Goal: Transaction & Acquisition: Subscribe to service/newsletter

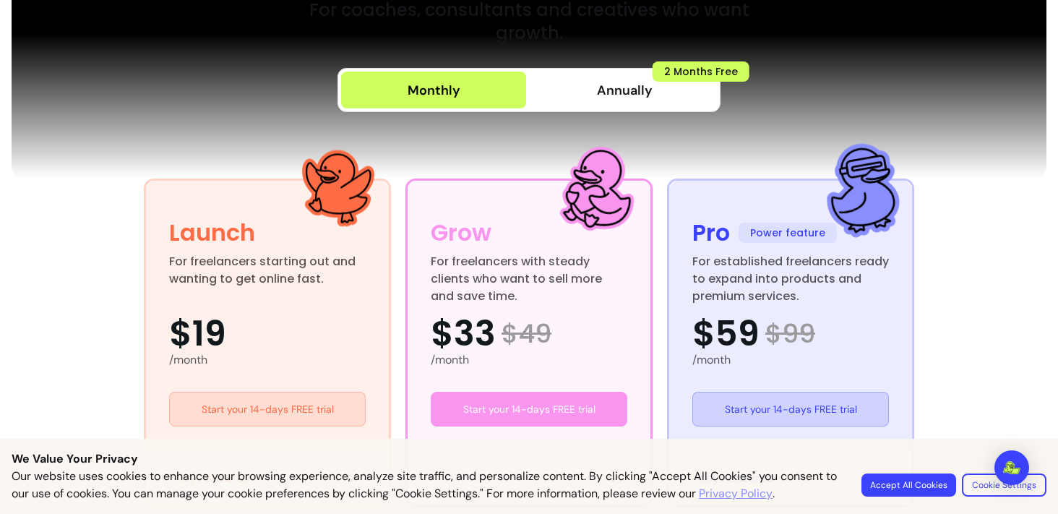
scroll to position [280, 0]
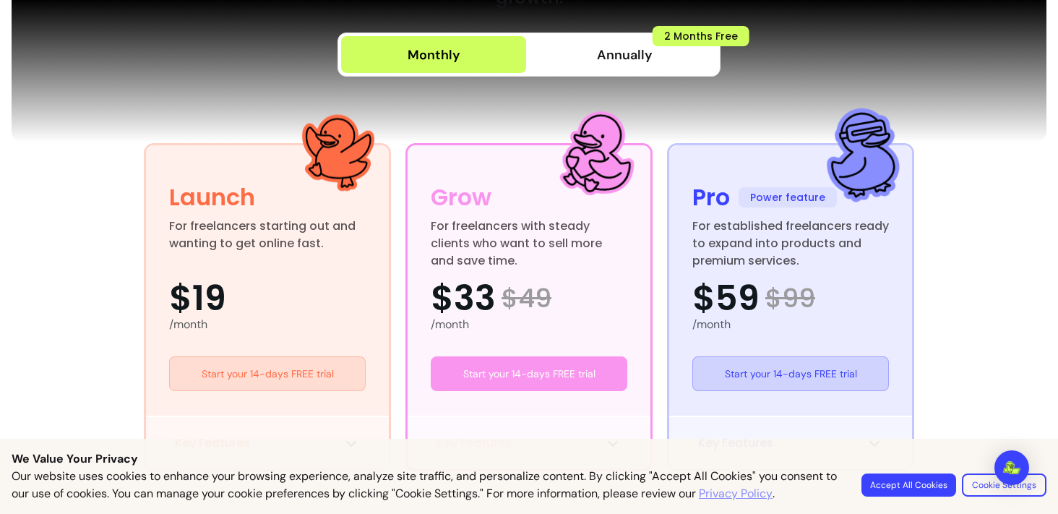
click at [890, 483] on button "Accept All Cookies" at bounding box center [908, 484] width 95 height 23
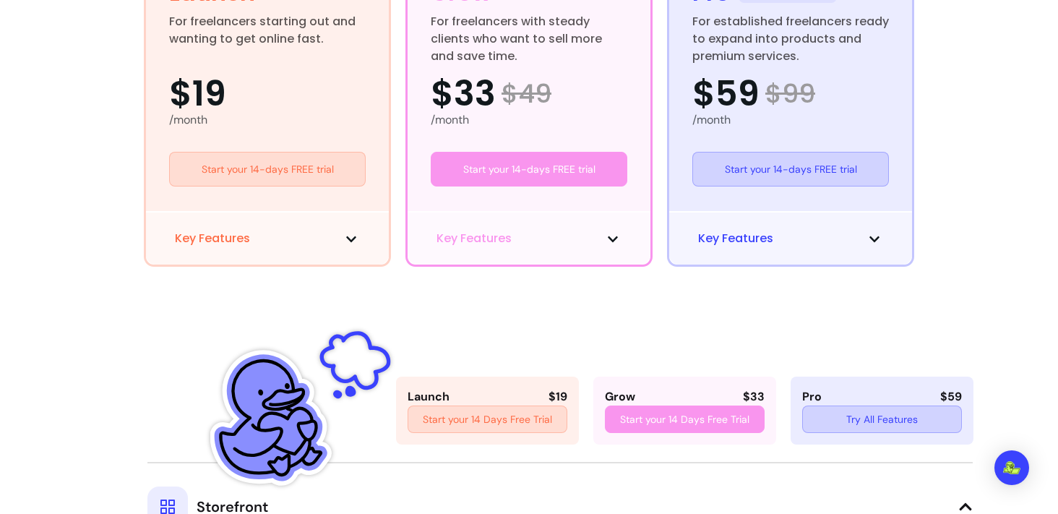
scroll to position [485, 0]
click at [347, 241] on icon at bounding box center [351, 239] width 12 height 12
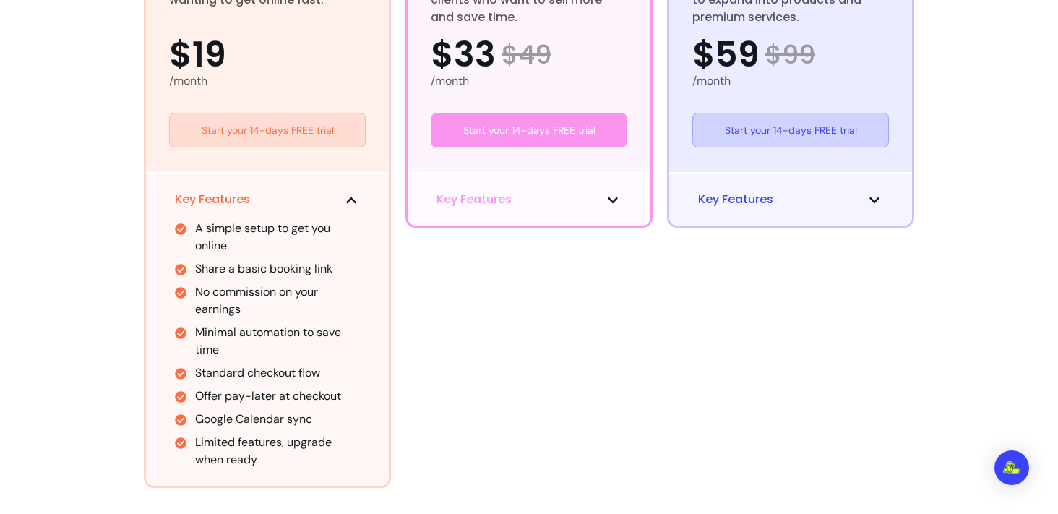
scroll to position [520, 0]
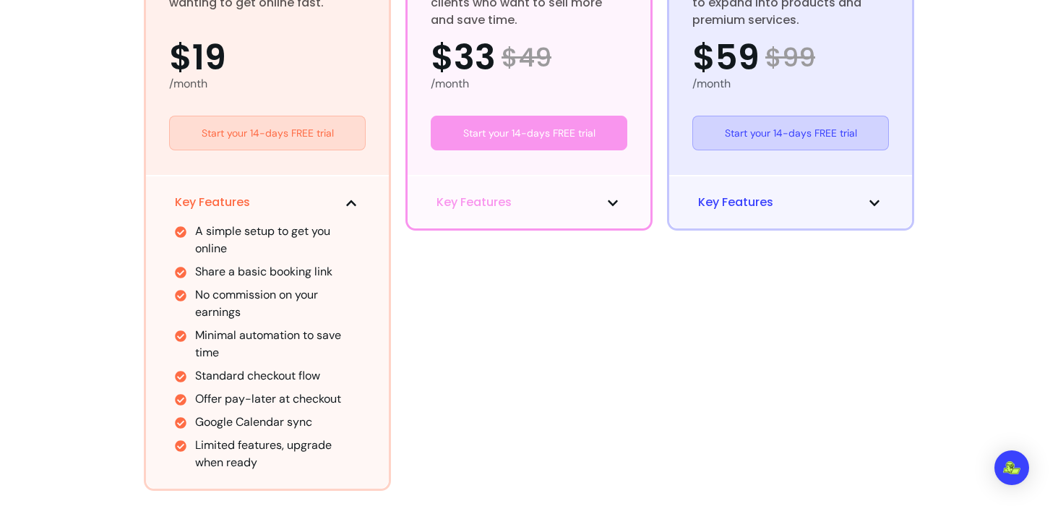
click at [349, 198] on icon at bounding box center [351, 203] width 12 height 12
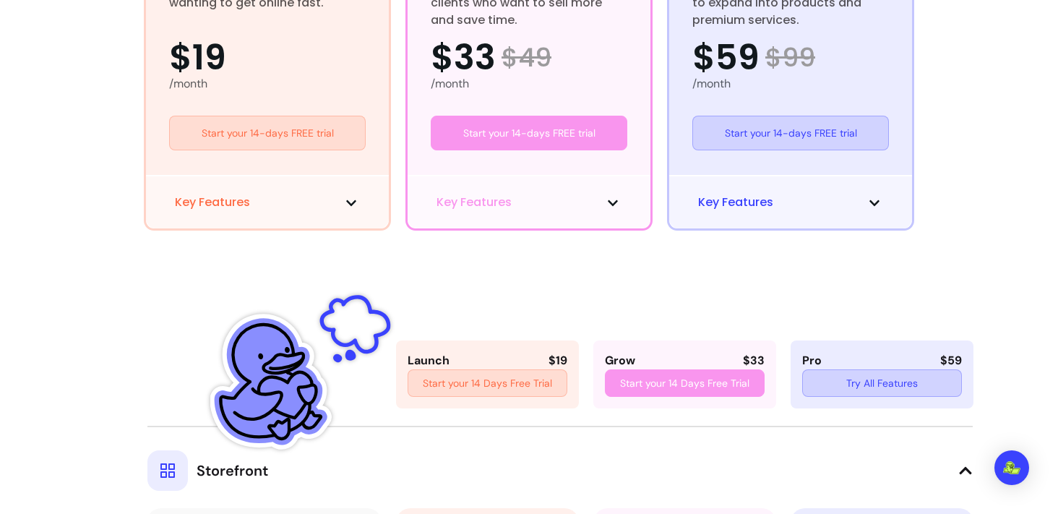
click at [619, 203] on span at bounding box center [612, 202] width 17 height 17
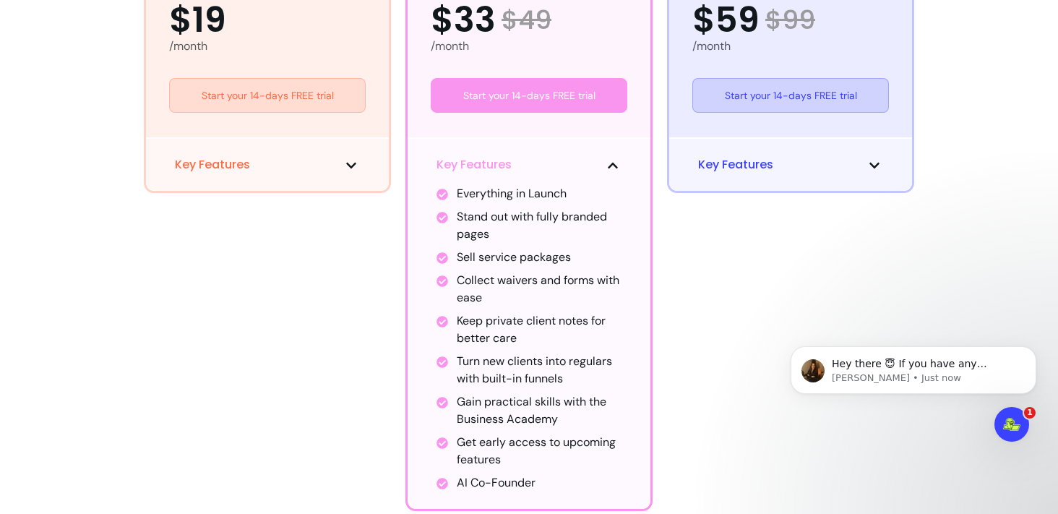
scroll to position [0, 0]
click at [609, 168] on icon at bounding box center [613, 166] width 10 height 6
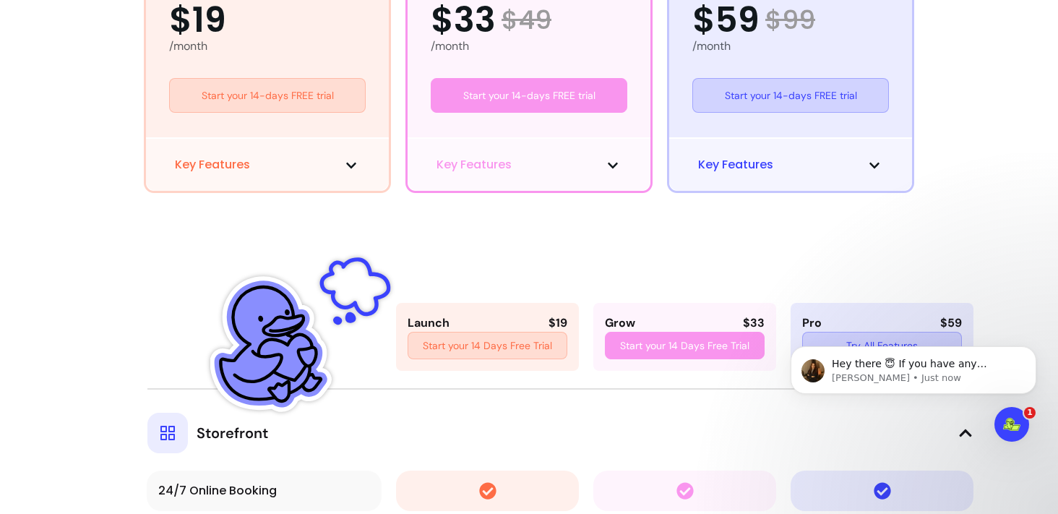
click at [875, 167] on icon at bounding box center [874, 166] width 10 height 6
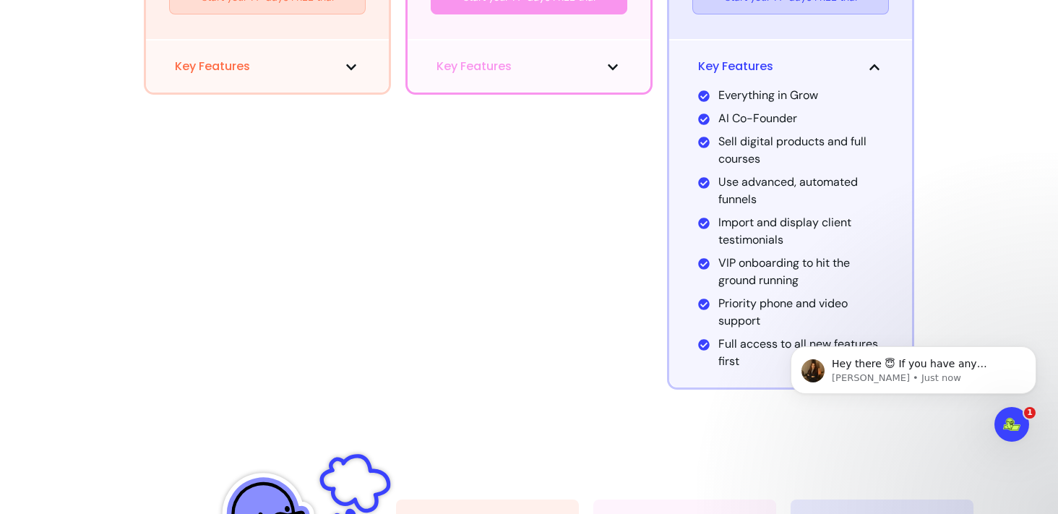
scroll to position [655, 0]
click at [873, 64] on icon at bounding box center [874, 69] width 12 height 12
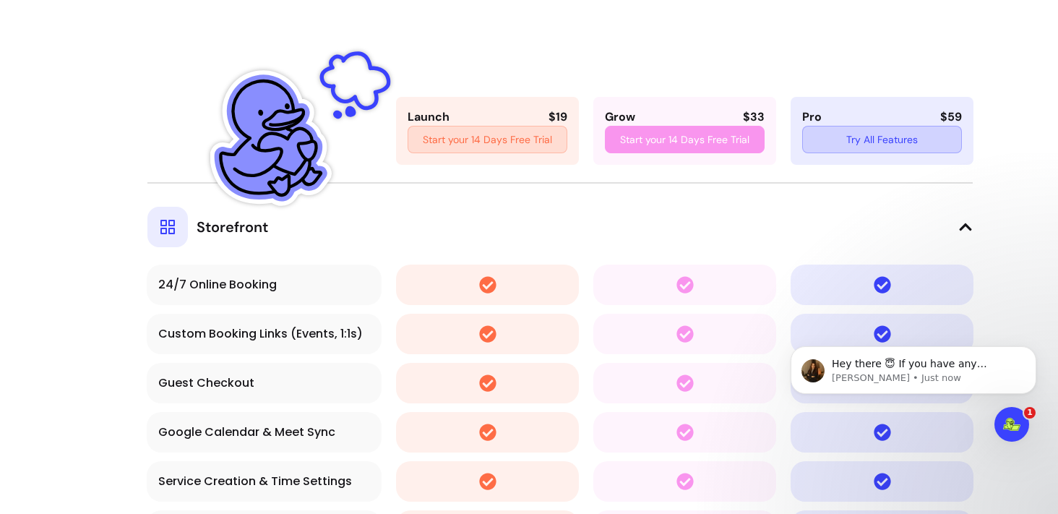
scroll to position [747, 0]
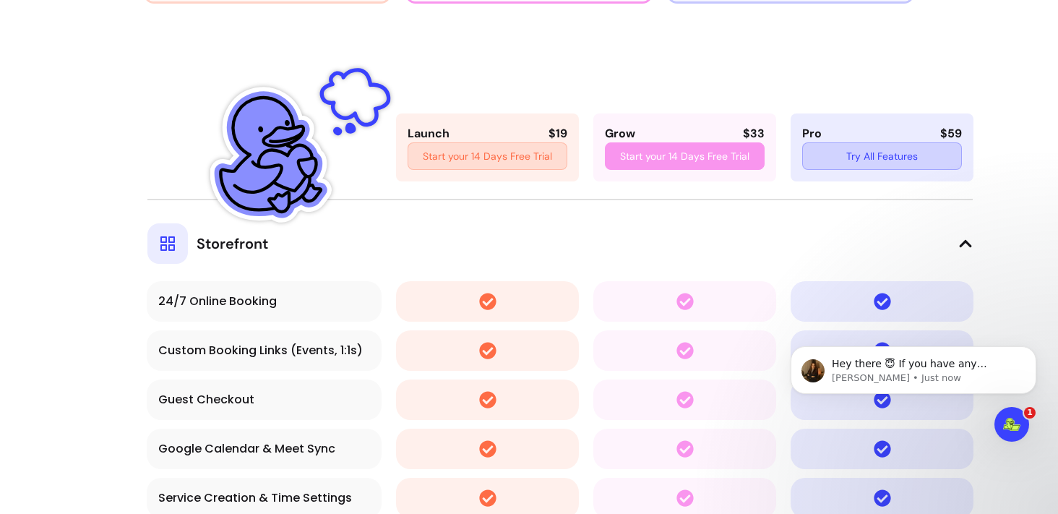
click at [954, 241] on button "Storefront" at bounding box center [559, 231] width 825 height 65
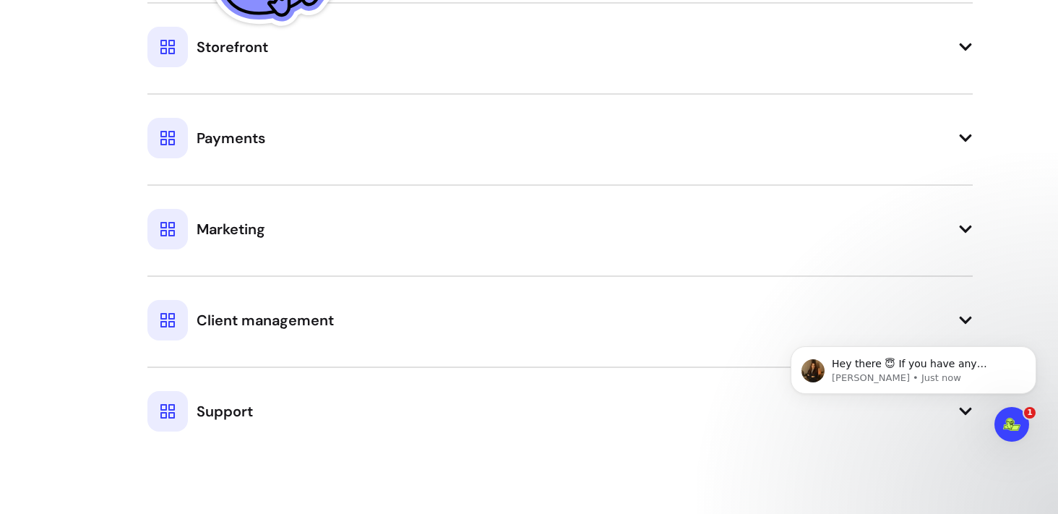
scroll to position [0, 0]
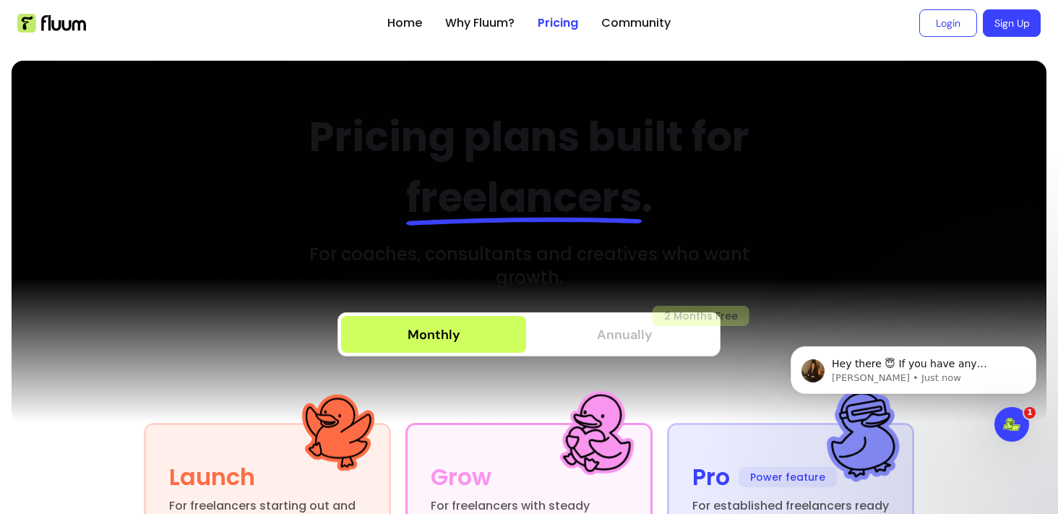
click at [626, 348] on button "Annually 2 Months Free" at bounding box center [624, 334] width 185 height 37
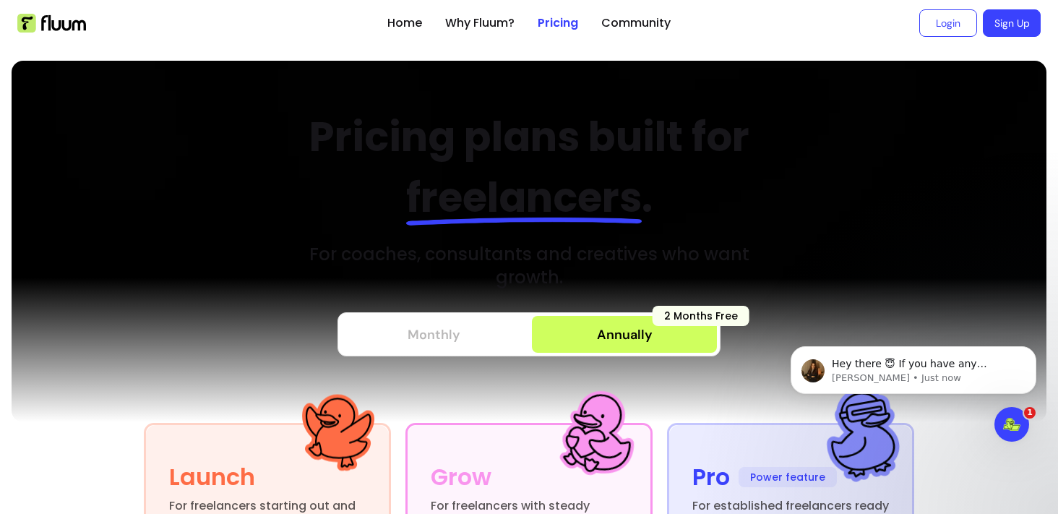
click at [490, 324] on button "Monthly" at bounding box center [433, 334] width 185 height 37
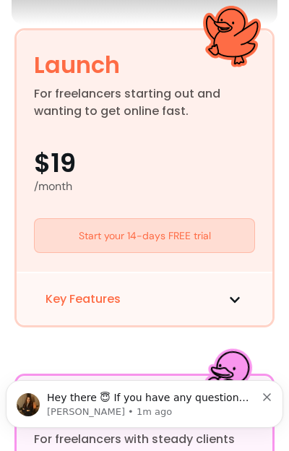
scroll to position [411, 0]
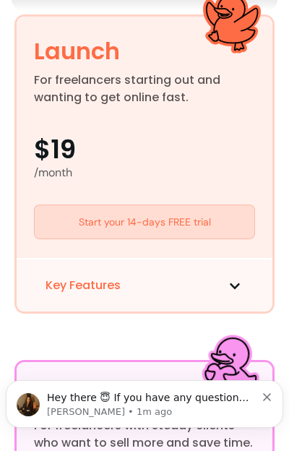
click at [235, 287] on icon at bounding box center [235, 286] width 12 height 12
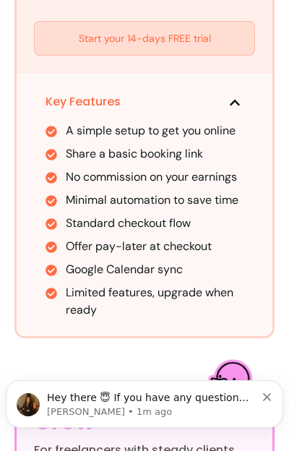
scroll to position [620, 0]
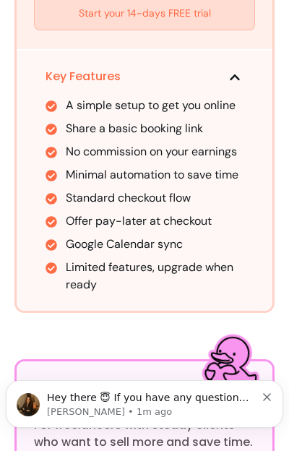
click at [226, 82] on span at bounding box center [234, 76] width 17 height 17
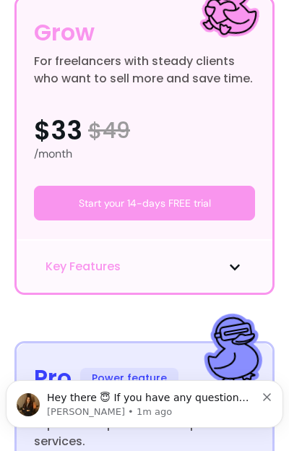
scroll to position [799, 0]
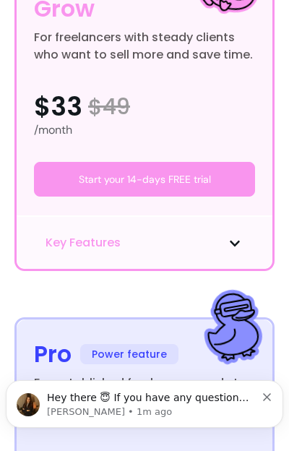
click at [229, 236] on span at bounding box center [234, 242] width 17 height 17
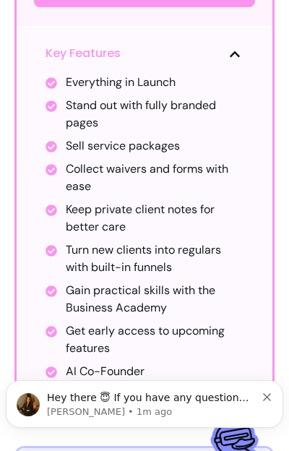
scroll to position [939, 0]
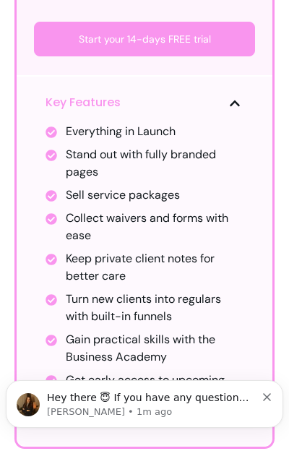
click at [236, 105] on icon at bounding box center [235, 104] width 12 height 12
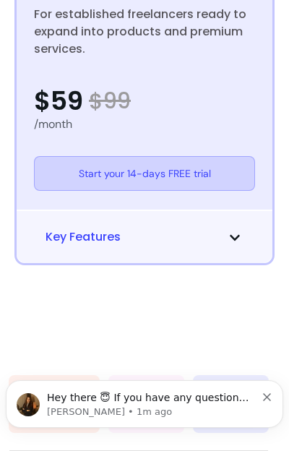
scroll to position [1183, 0]
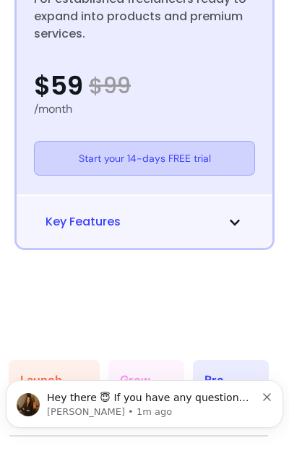
click at [240, 215] on span at bounding box center [234, 221] width 17 height 17
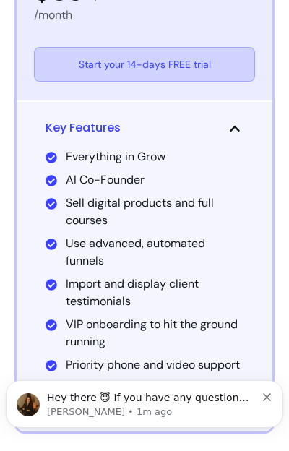
scroll to position [1264, 0]
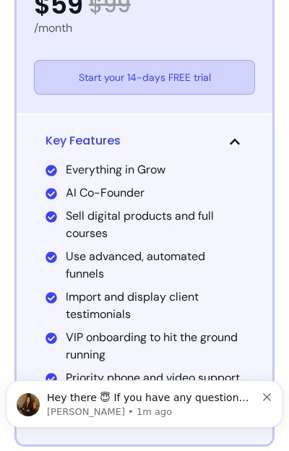
click at [235, 143] on icon at bounding box center [235, 142] width 12 height 12
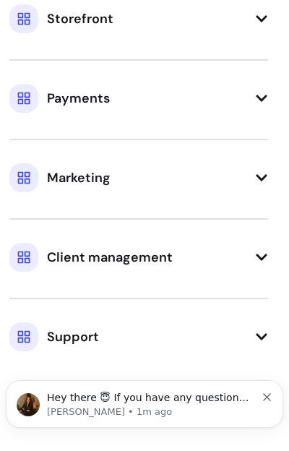
scroll to position [1597, 0]
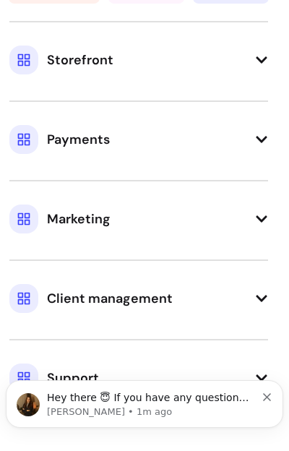
click at [264, 67] on button "Storefront" at bounding box center [138, 47] width 259 height 53
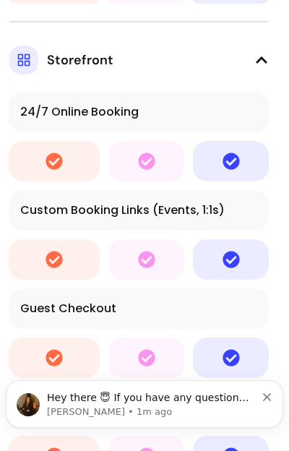
click at [267, 68] on button "Storefront" at bounding box center [138, 47] width 259 height 53
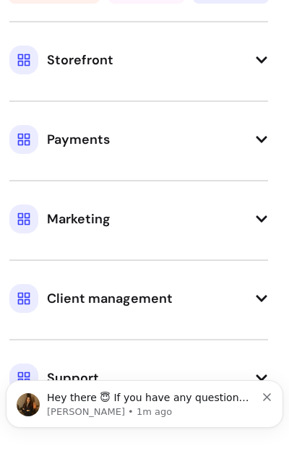
click at [267, 68] on button "Storefront" at bounding box center [138, 47] width 259 height 53
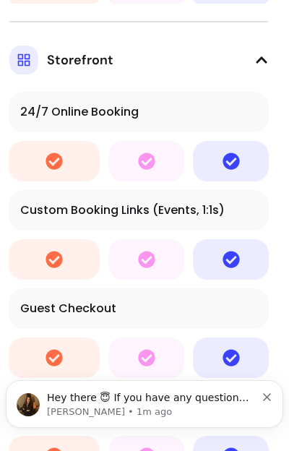
click at [267, 68] on button "Storefront" at bounding box center [138, 47] width 259 height 53
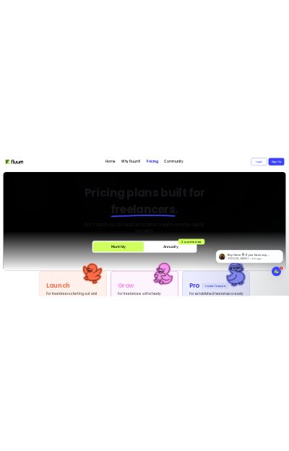
scroll to position [0, 0]
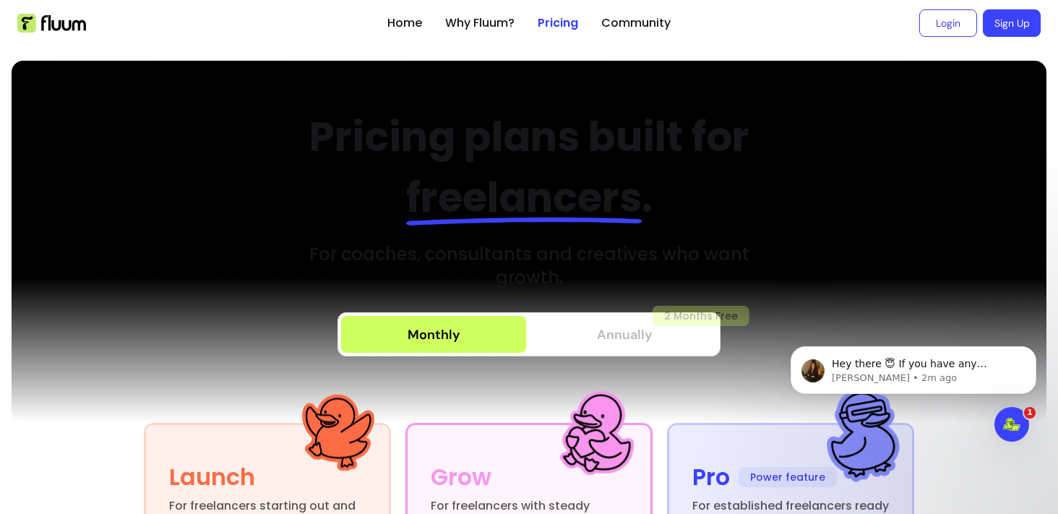
click at [604, 351] on button "Annually 2 Months Free" at bounding box center [624, 334] width 185 height 37
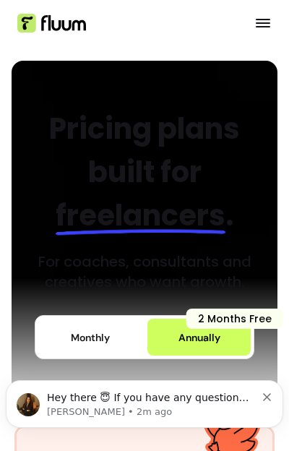
click at [100, 330] on div "Monthly" at bounding box center [90, 337] width 39 height 14
